Goal: Information Seeking & Learning: Understand process/instructions

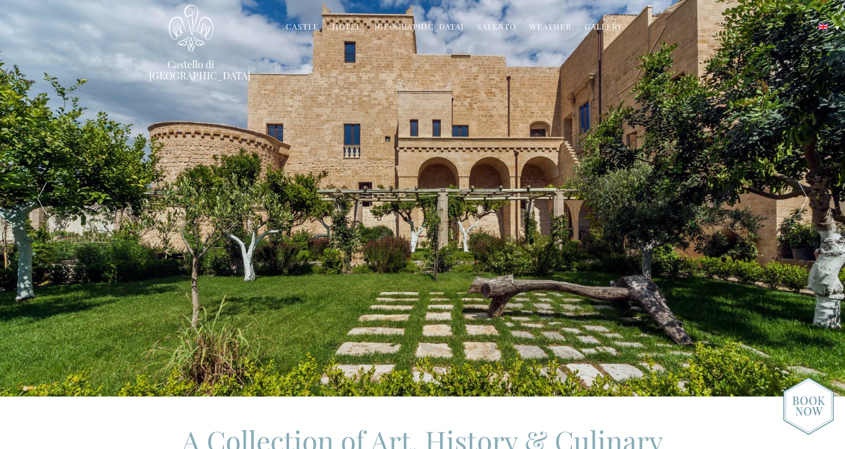
click at [348, 27] on link "Hotel" at bounding box center [346, 27] width 29 height 13
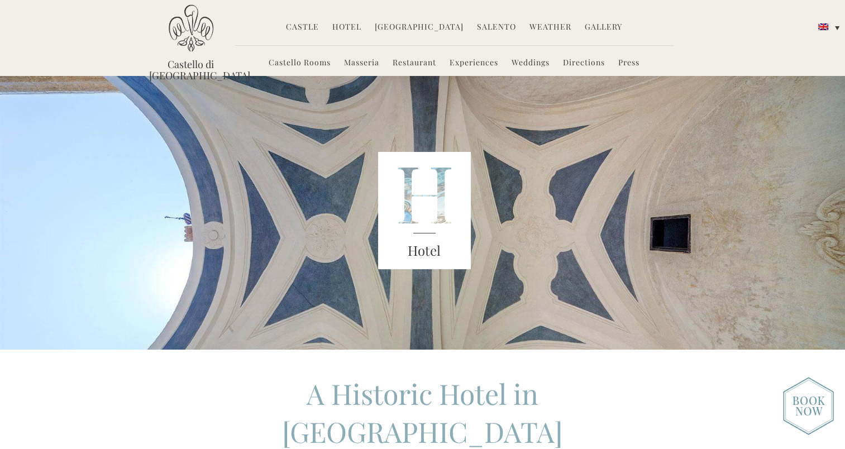
click at [576, 66] on link "Directions" at bounding box center [584, 63] width 42 height 13
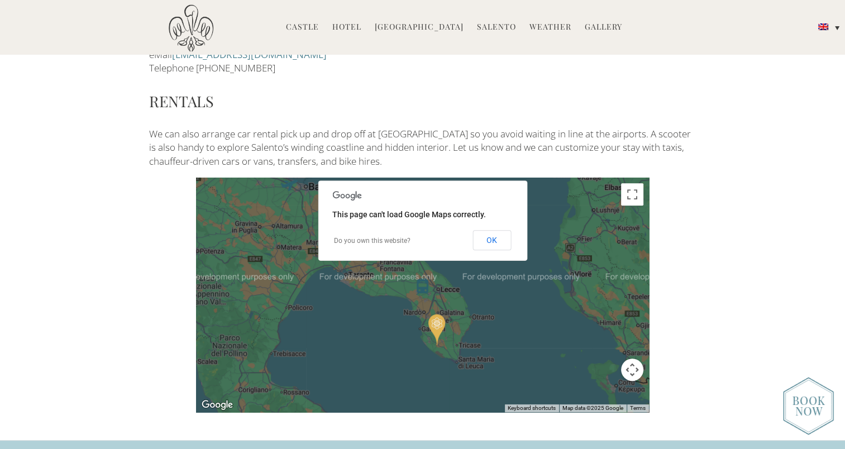
scroll to position [461, 0]
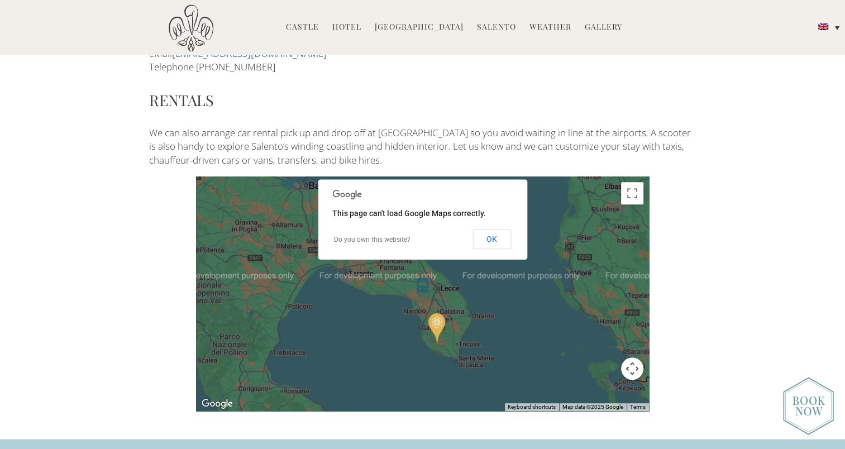
click at [532, 319] on div at bounding box center [422, 293] width 453 height 235
click at [492, 229] on button "OK" at bounding box center [491, 239] width 39 height 20
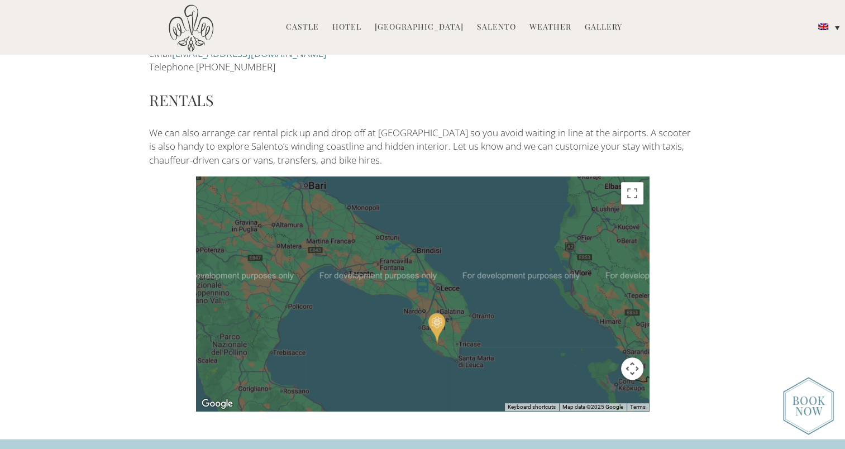
click at [431, 313] on img at bounding box center [436, 328] width 17 height 31
click at [436, 248] on button "Close" at bounding box center [437, 261] width 27 height 27
